Goal: Task Accomplishment & Management: Manage account settings

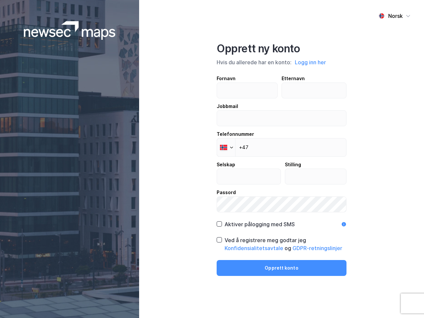
click at [212, 159] on div "Norsk Opprett ny konto Hvis du allerede har en konto: Logg inn her Fornavn Ette…" at bounding box center [281, 159] width 285 height 318
click at [70, 30] on img at bounding box center [70, 30] width 92 height 19
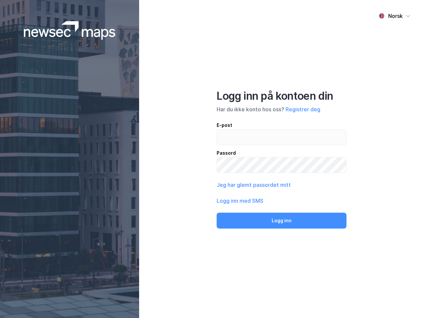
click at [394, 16] on div "Norsk" at bounding box center [395, 16] width 15 height 8
click at [311, 62] on div "Norsk Engelsk Norsk Logg inn på kontoen din Har du ikke konto hos oss? Registre…" at bounding box center [281, 159] width 285 height 318
click at [226, 147] on div "E-post Passord" at bounding box center [281, 147] width 130 height 52
click at [255, 224] on button "Logg inn" at bounding box center [281, 221] width 130 height 16
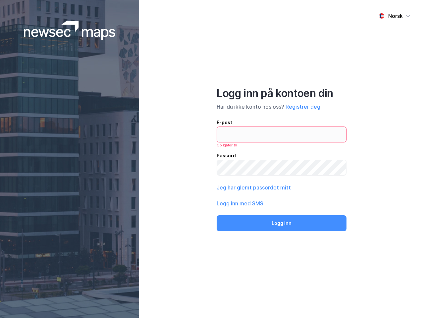
click at [281, 244] on div "Norsk Logg inn på kontoen din Har du ikke konto hos oss? Registrer deg E-post O…" at bounding box center [281, 159] width 285 height 318
click at [281, 268] on div "Norsk Logg inn på kontoen din Har du ikke konto hos oss? Registrer deg E-post O…" at bounding box center [281, 159] width 285 height 318
